Goal: Information Seeking & Learning: Check status

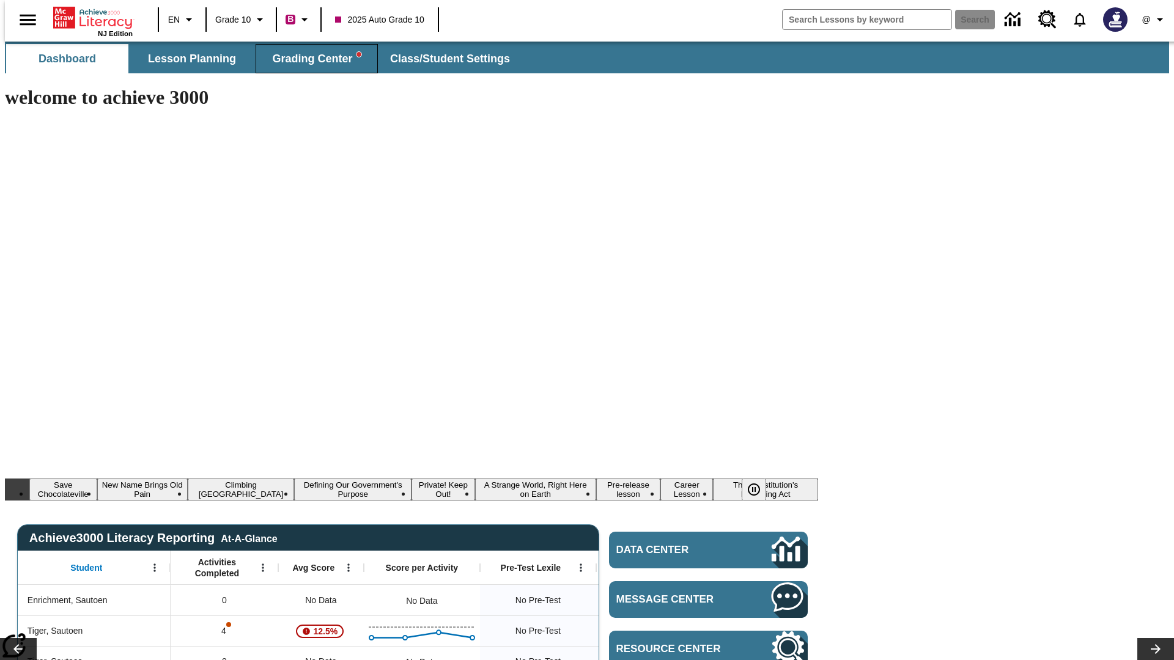
click at [312, 59] on span "Grading Center" at bounding box center [316, 59] width 89 height 14
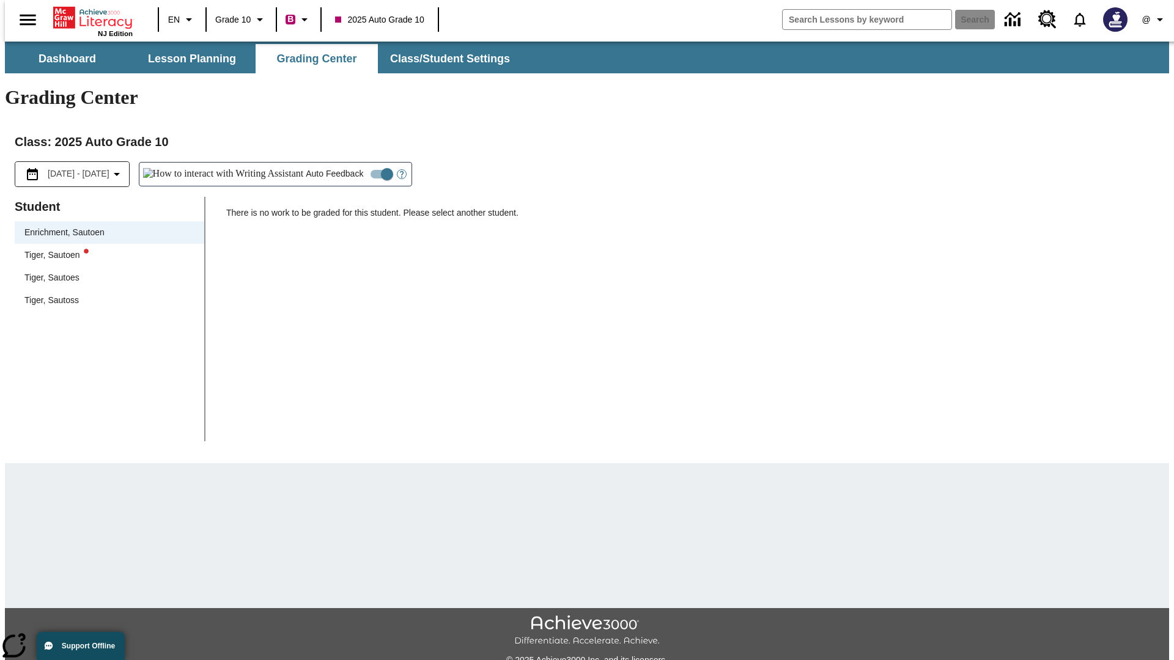
click at [105, 249] on div "Tiger, Sautoen" at bounding box center [109, 255] width 170 height 13
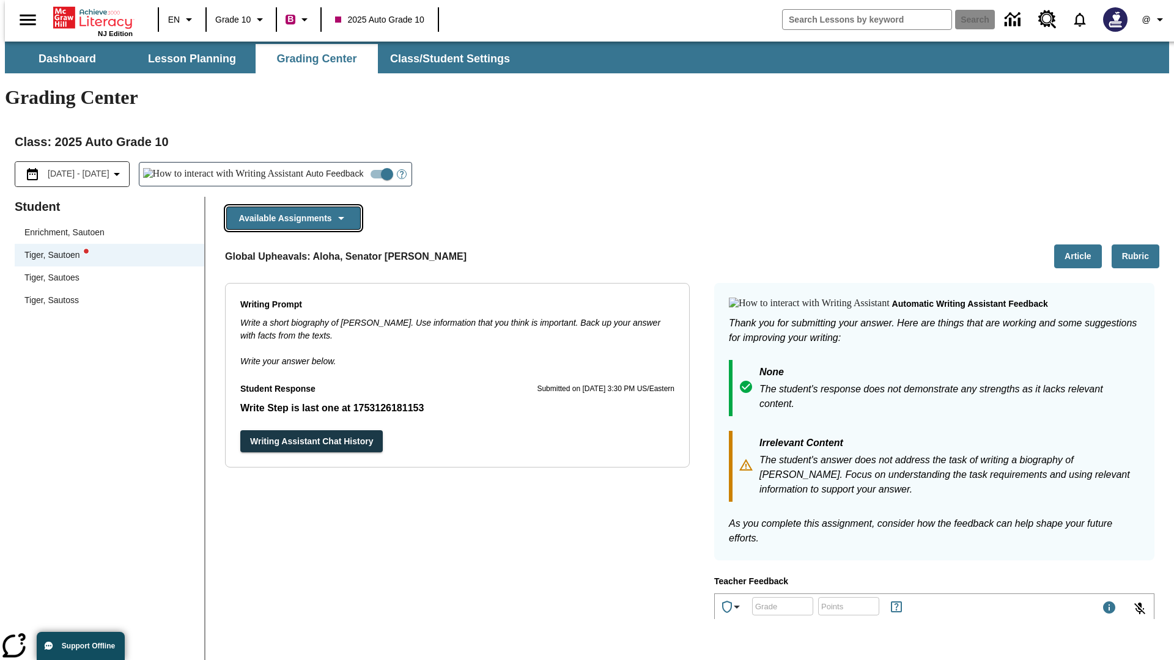
click at [290, 207] on button "Available Assignments" at bounding box center [293, 219] width 135 height 24
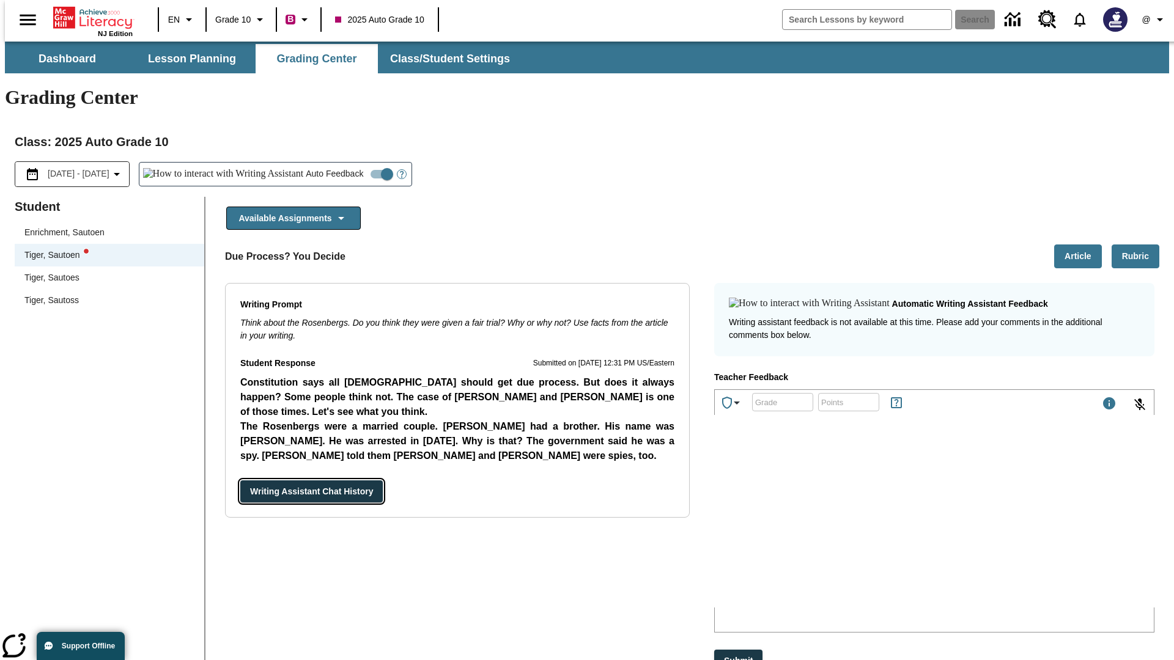
click at [240, 481] on button "Writing Assistant Chat History" at bounding box center [311, 492] width 142 height 23
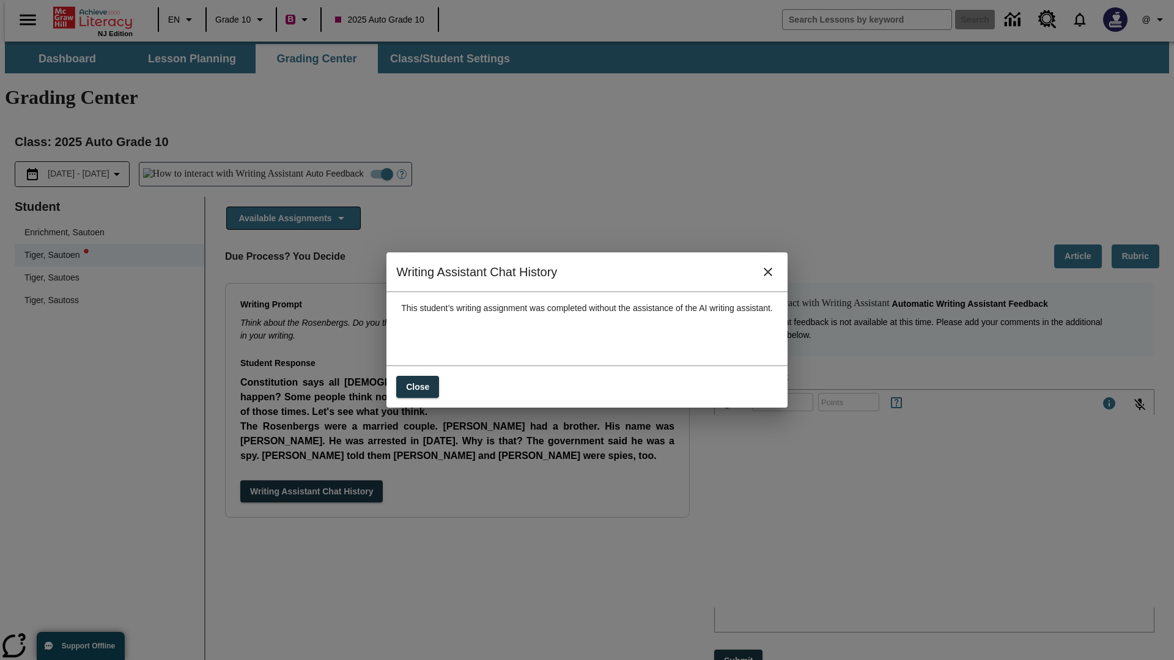
click at [772, 276] on icon "close" at bounding box center [768, 272] width 9 height 9
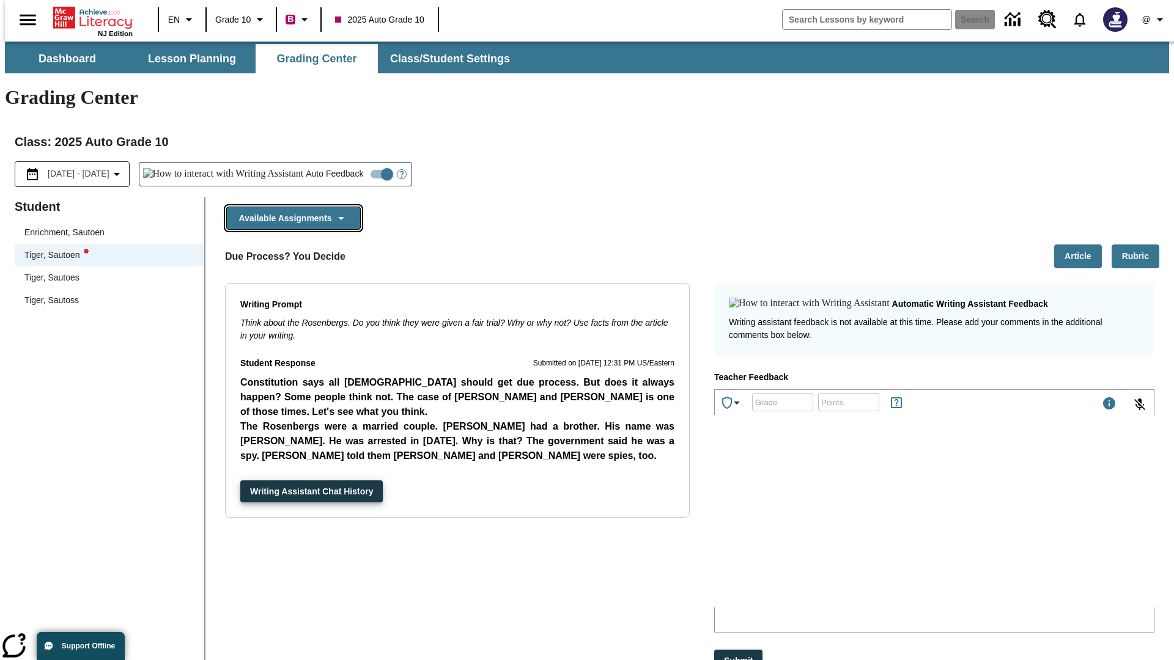
click at [290, 207] on button "Available Assignments" at bounding box center [293, 219] width 135 height 24
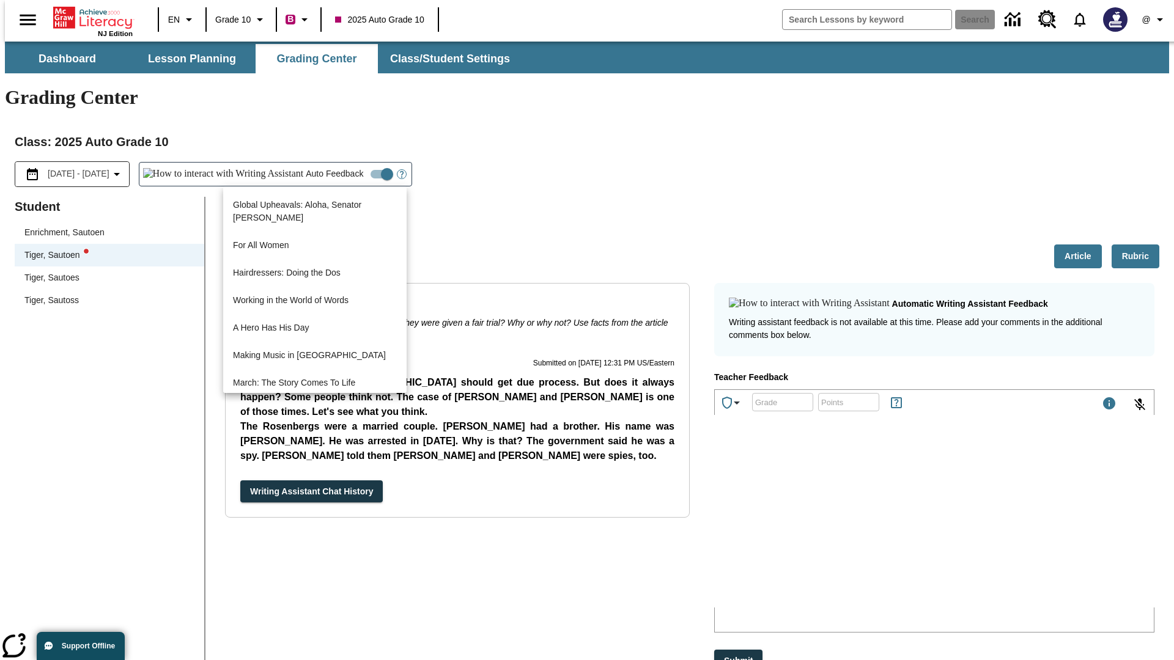
scroll to position [878, 0]
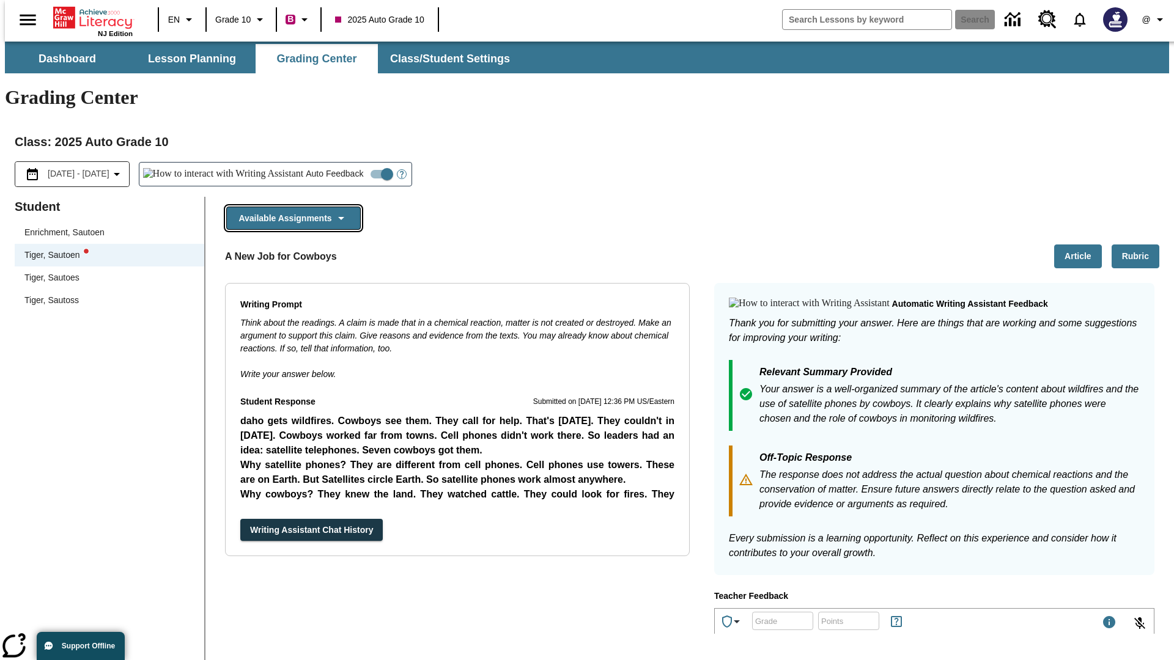
scroll to position [0, 0]
click at [240, 519] on button "Writing Assistant Chat History" at bounding box center [311, 530] width 142 height 23
